Goal: Find specific page/section: Find specific page/section

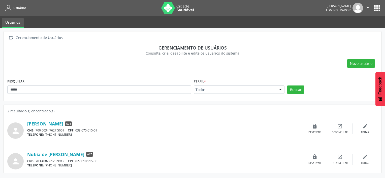
drag, startPoint x: 58, startPoint y: 95, endPoint x: 0, endPoint y: 90, distance: 58.7
click at [0, 90] on html "Usuários [PERSON_NAME] Administrador  Configurações Sair apps Usuários  Geren…" at bounding box center [192, 89] width 385 height 178
drag, startPoint x: 31, startPoint y: 84, endPoint x: 2, endPoint y: 91, distance: 30.1
click at [2, 91] on div " Gerenciamento de Usuários Gerenciamento de usuários Consulte, crie, desabilit…" at bounding box center [192, 103] width 385 height 151
drag, startPoint x: 2, startPoint y: 91, endPoint x: 0, endPoint y: 98, distance: 7.3
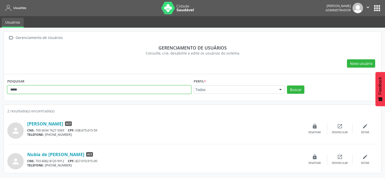
click at [0, 98] on html "Usuários [PERSON_NAME] Administrador  Configurações Sair apps Usuários  Geren…" at bounding box center [192, 89] width 385 height 178
click at [287, 86] on button "Buscar" at bounding box center [295, 90] width 17 height 9
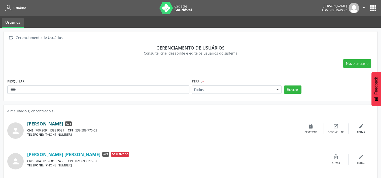
click at [63, 123] on link "[PERSON_NAME]" at bounding box center [45, 124] width 36 height 6
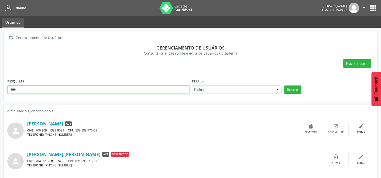
drag, startPoint x: 57, startPoint y: 90, endPoint x: -1, endPoint y: 89, distance: 58.5
click at [0, 89] on html "Usuários [PERSON_NAME] Administrador  Configurações Sair apps Usuários  Geren…" at bounding box center [190, 89] width 381 height 178
type input "*****"
click at [284, 86] on button "Buscar" at bounding box center [292, 90] width 17 height 9
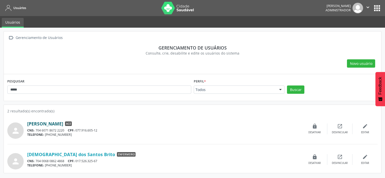
click at [58, 124] on link "[PERSON_NAME]" at bounding box center [45, 124] width 36 height 6
click at [63, 122] on link "[PERSON_NAME]" at bounding box center [45, 124] width 36 height 6
